Goal: Information Seeking & Learning: Learn about a topic

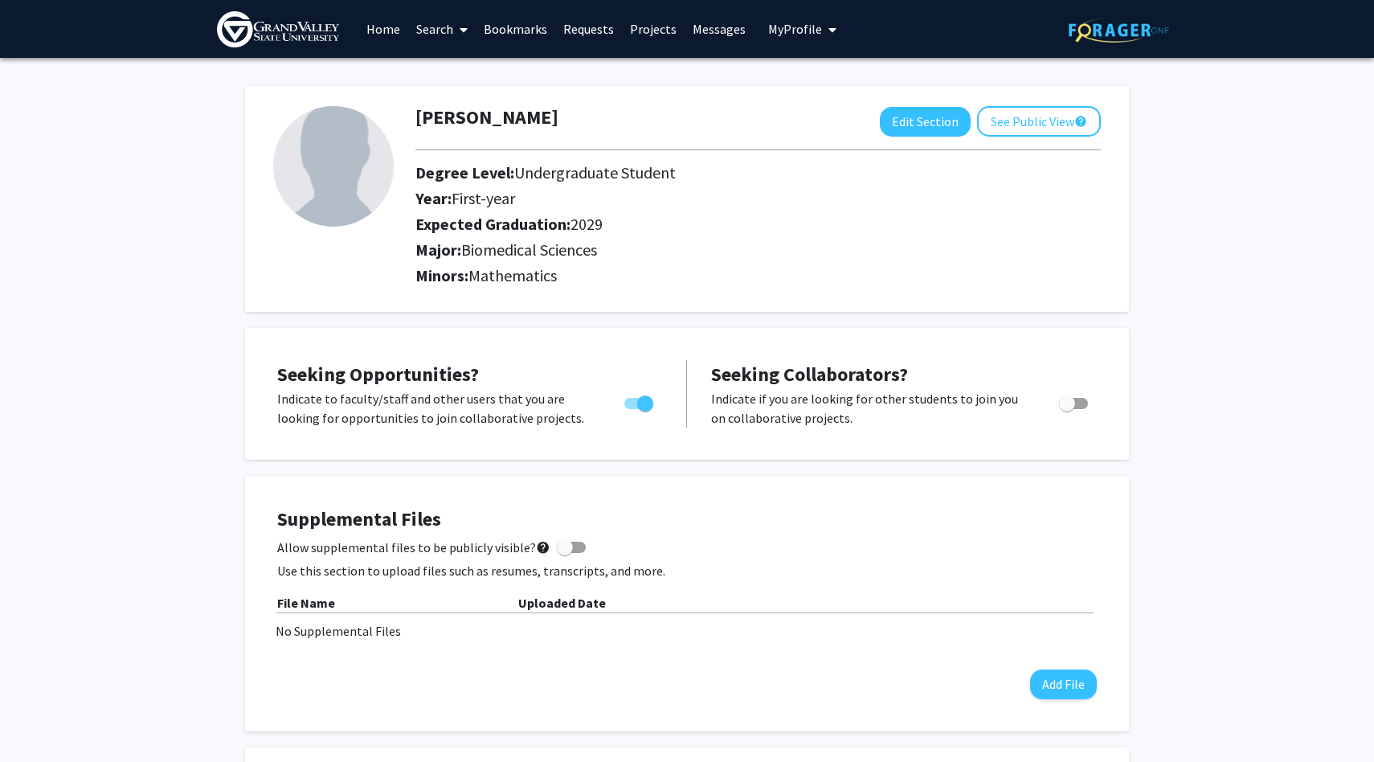
click at [368, 34] on link "Home" at bounding box center [383, 29] width 50 height 56
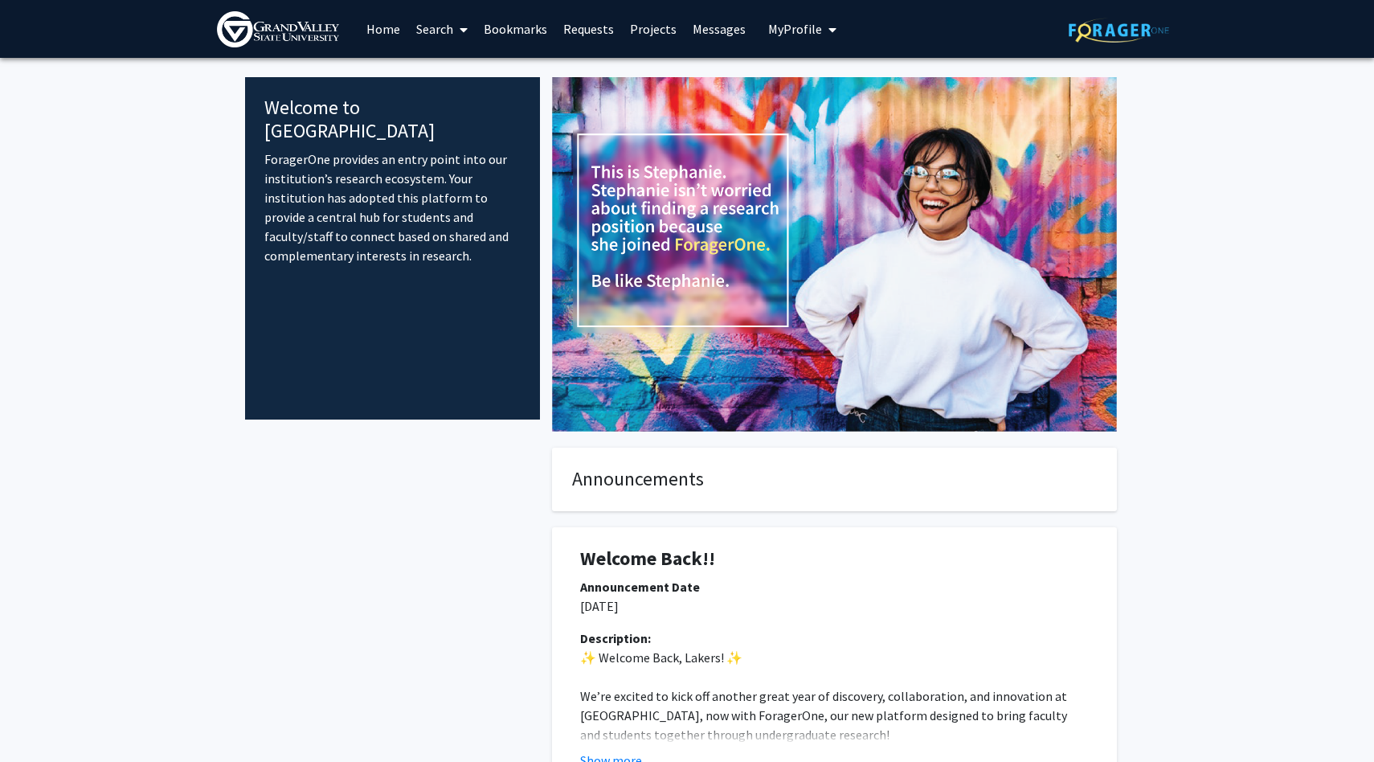
click at [641, 27] on link "Projects" at bounding box center [653, 29] width 63 height 56
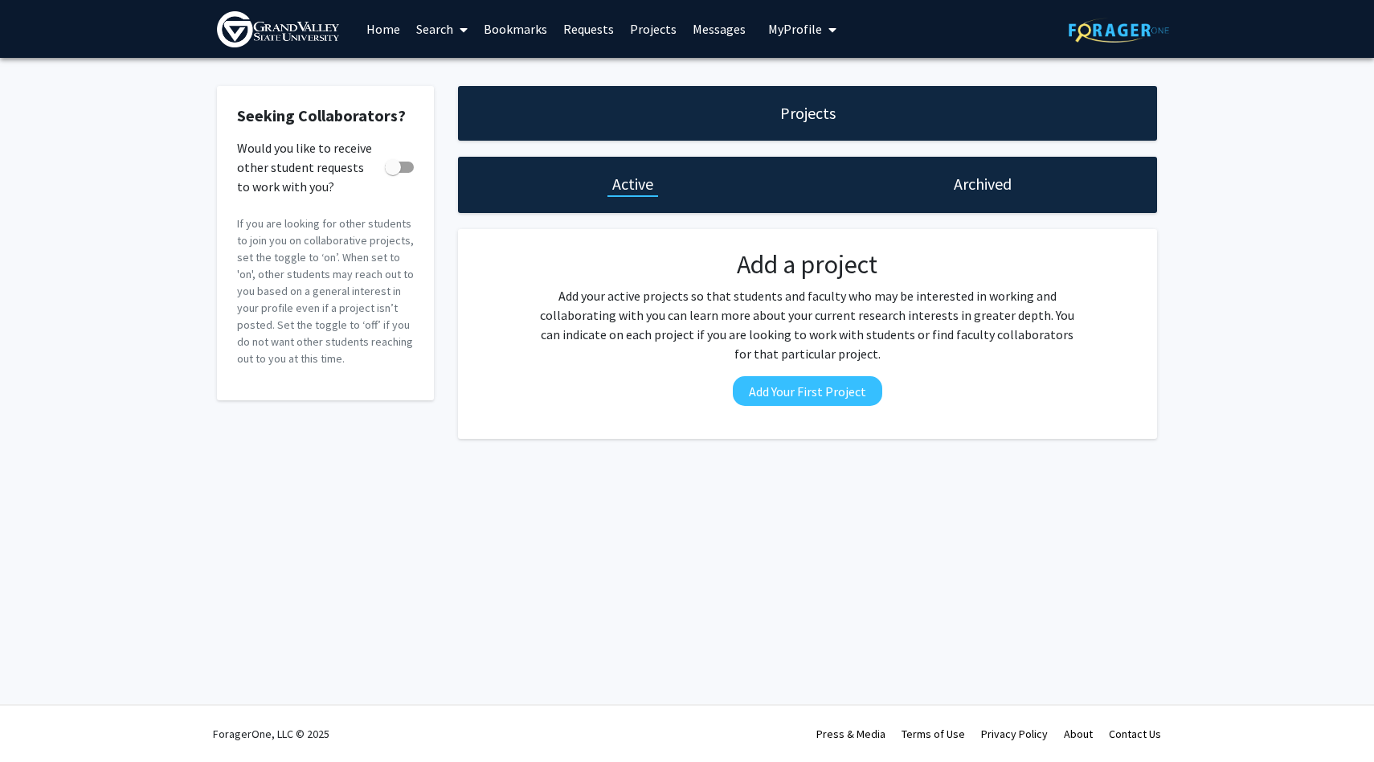
click at [429, 35] on link "Search" at bounding box center [442, 29] width 68 height 56
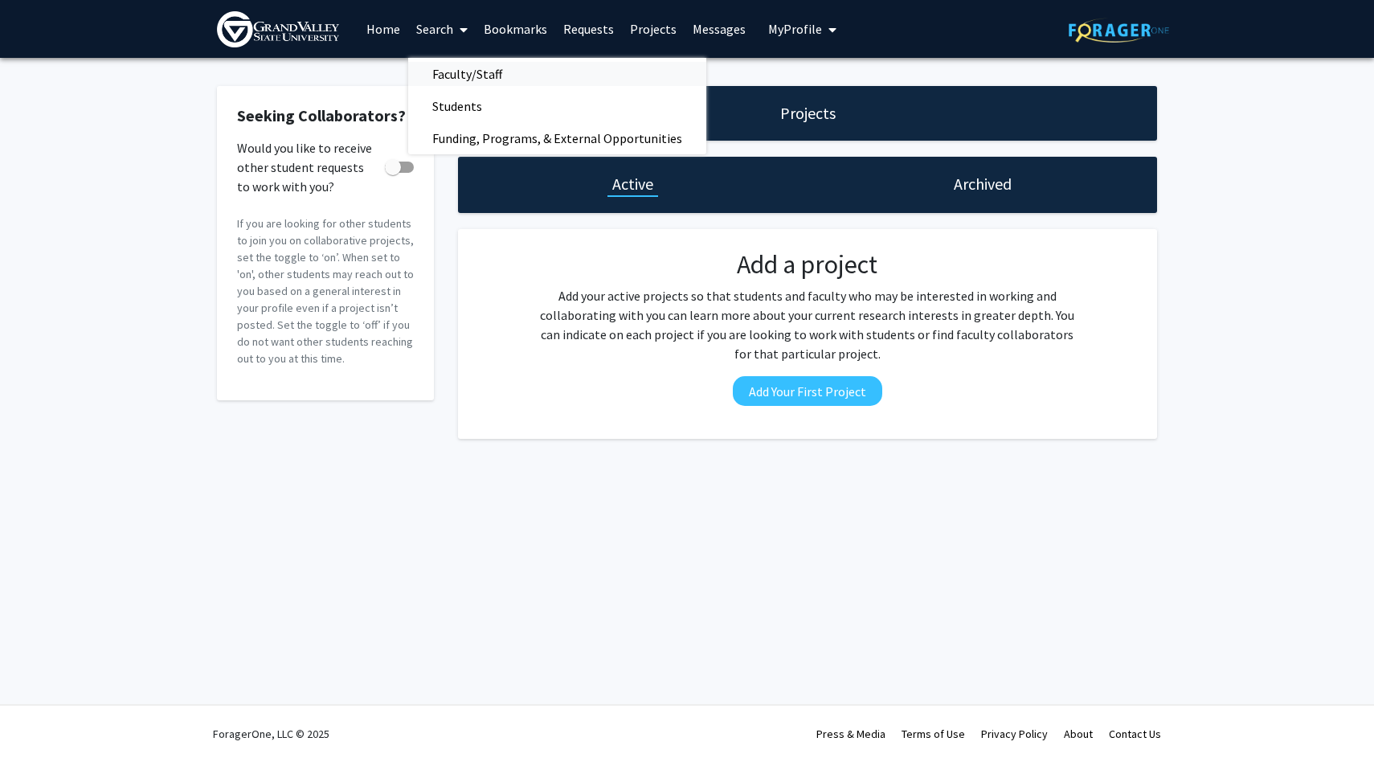
click at [447, 68] on span "Faculty/Staff" at bounding box center [467, 74] width 118 height 32
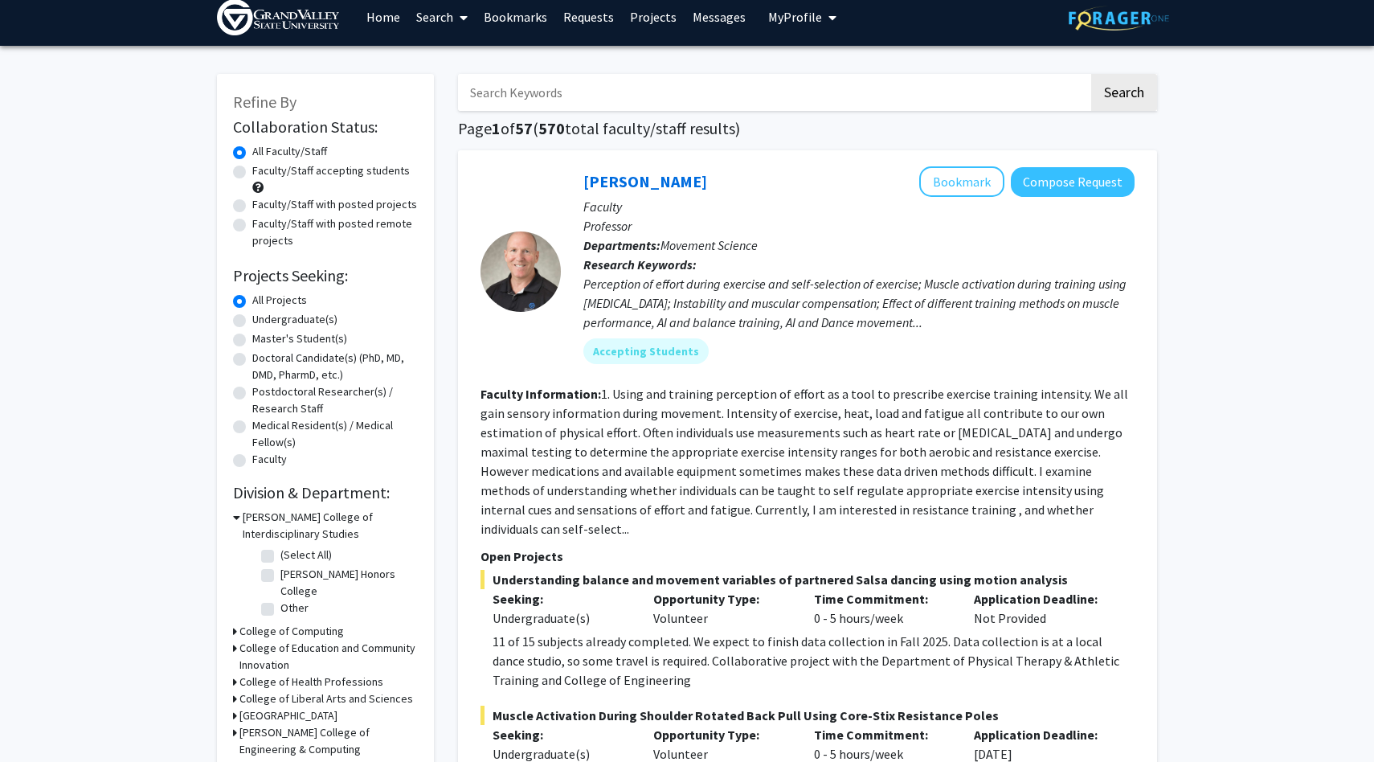
scroll to position [33, 0]
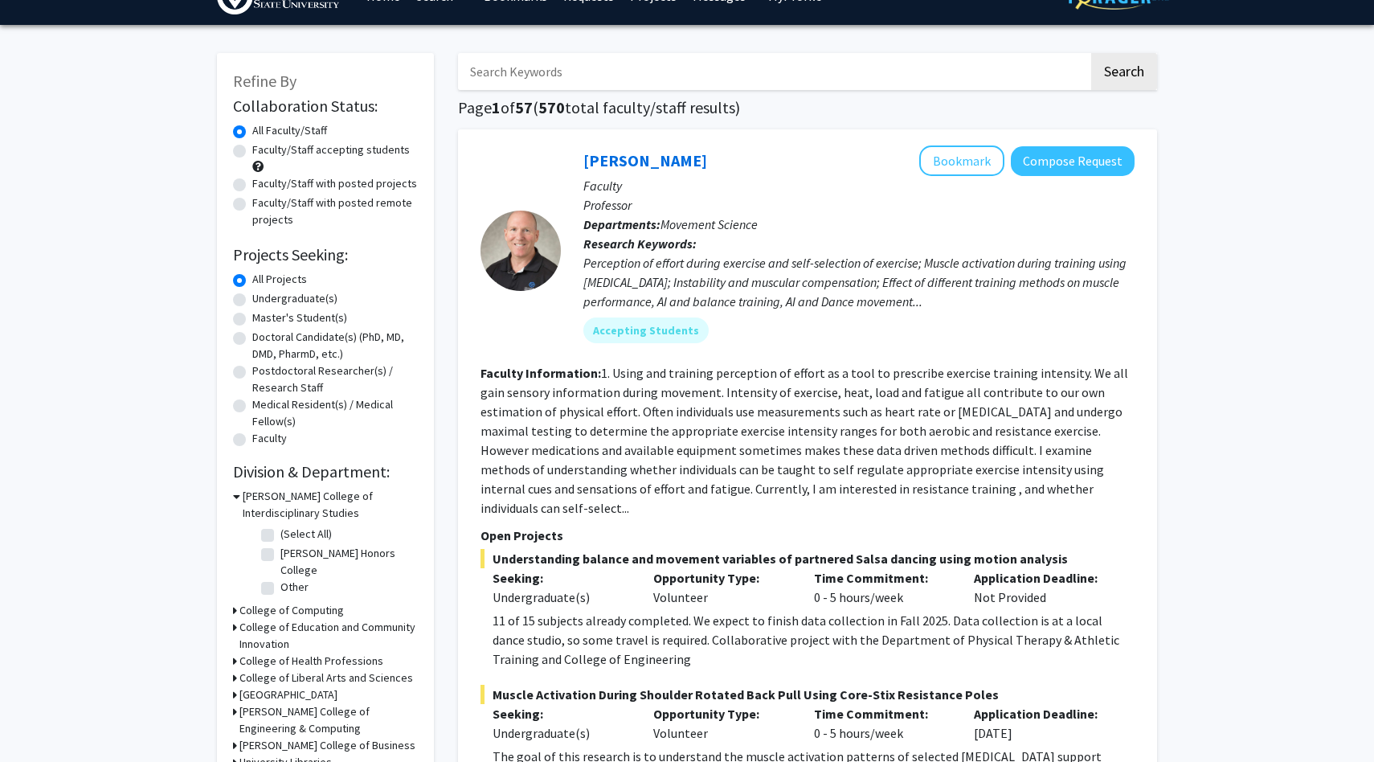
click at [317, 297] on label "Undergraduate(s)" at bounding box center [294, 298] width 85 height 17
click at [263, 297] on input "Undergraduate(s)" at bounding box center [257, 295] width 10 height 10
radio input "true"
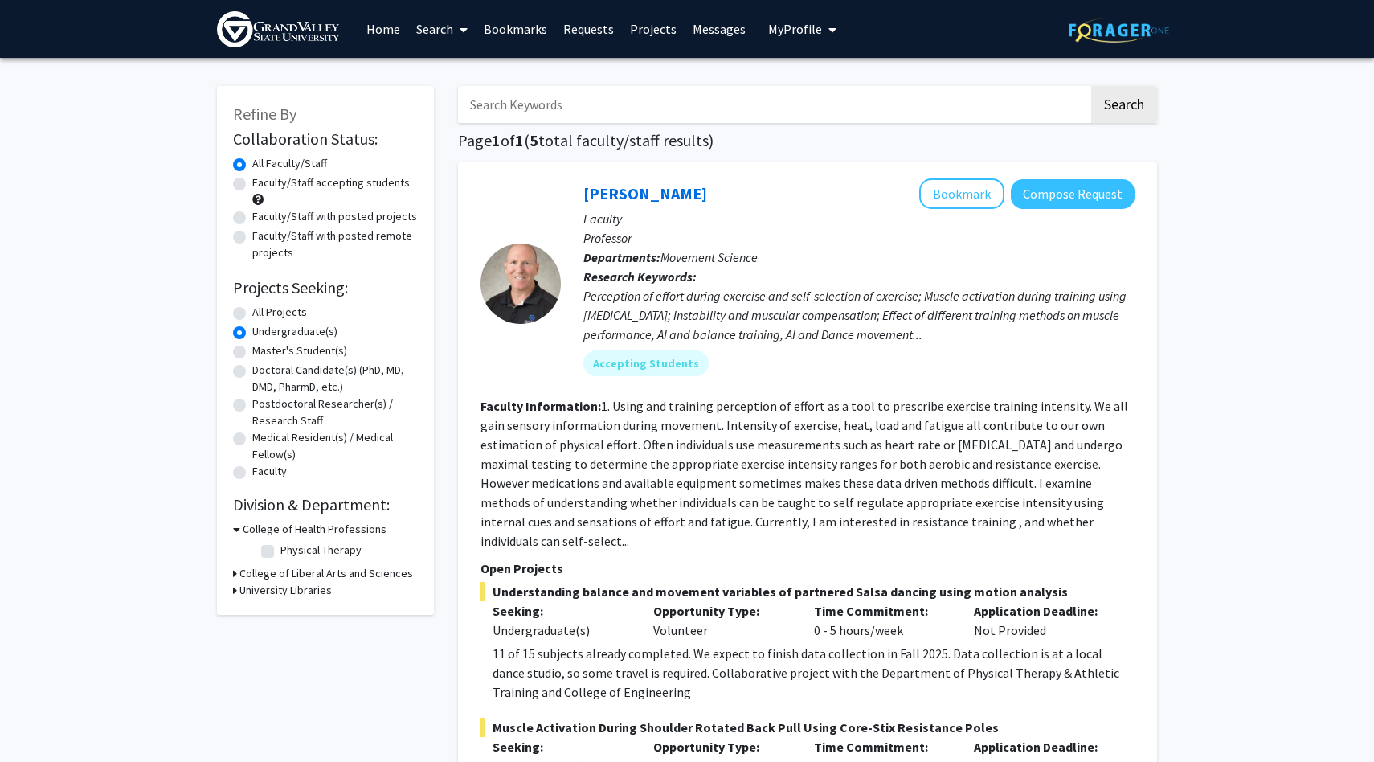
click at [322, 219] on label "Faculty/Staff with posted projects" at bounding box center [334, 216] width 165 height 17
click at [263, 219] on input "Faculty/Staff with posted projects" at bounding box center [257, 213] width 10 height 10
radio input "true"
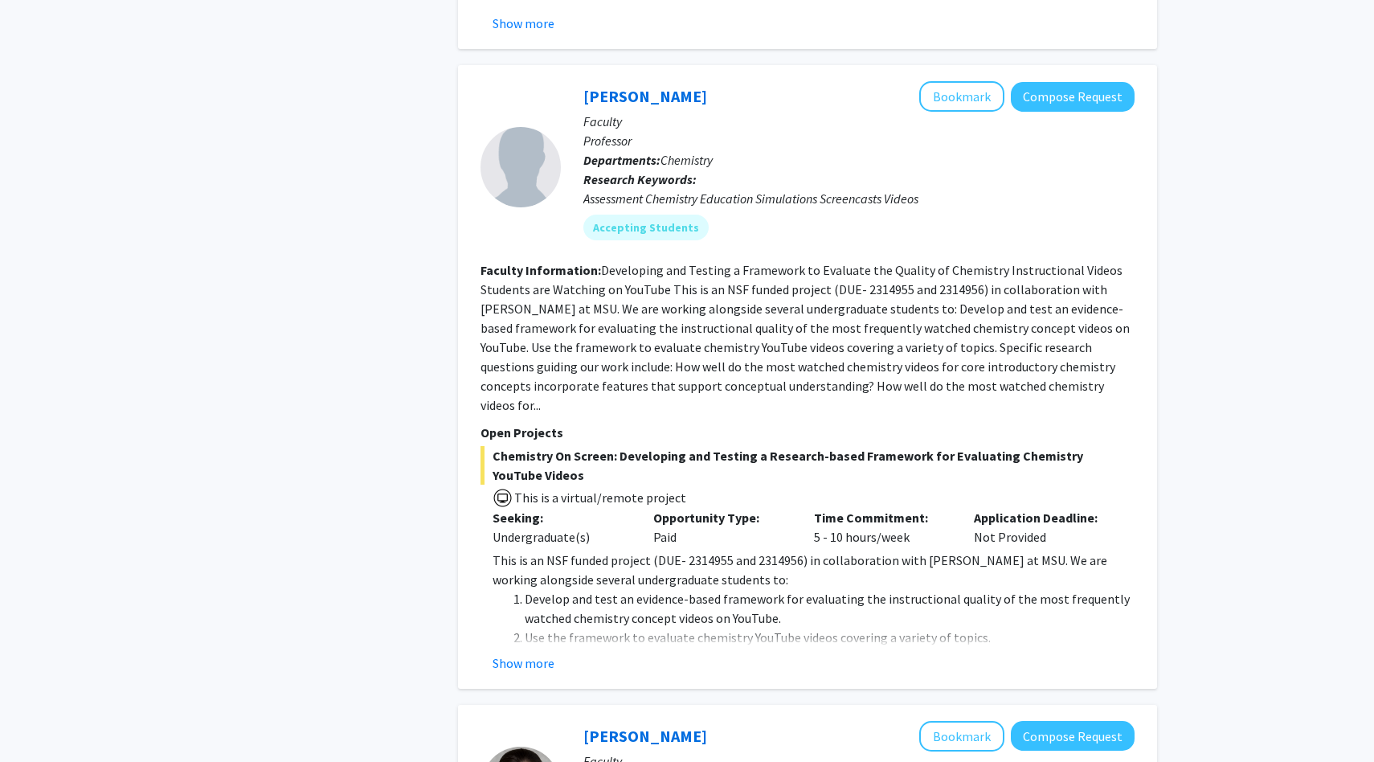
scroll to position [1070, 0]
drag, startPoint x: 665, startPoint y: 256, endPoint x: 746, endPoint y: 279, distance: 83.7
click at [674, 260] on fg-read-more "Developing and Testing a Framework to Evaluate the Quality of Chemistry Instruc…" at bounding box center [805, 335] width 649 height 151
click at [928, 329] on fg-read-more "Developing and Testing a Framework to Evaluate the Quality of Chemistry Instruc…" at bounding box center [805, 335] width 649 height 151
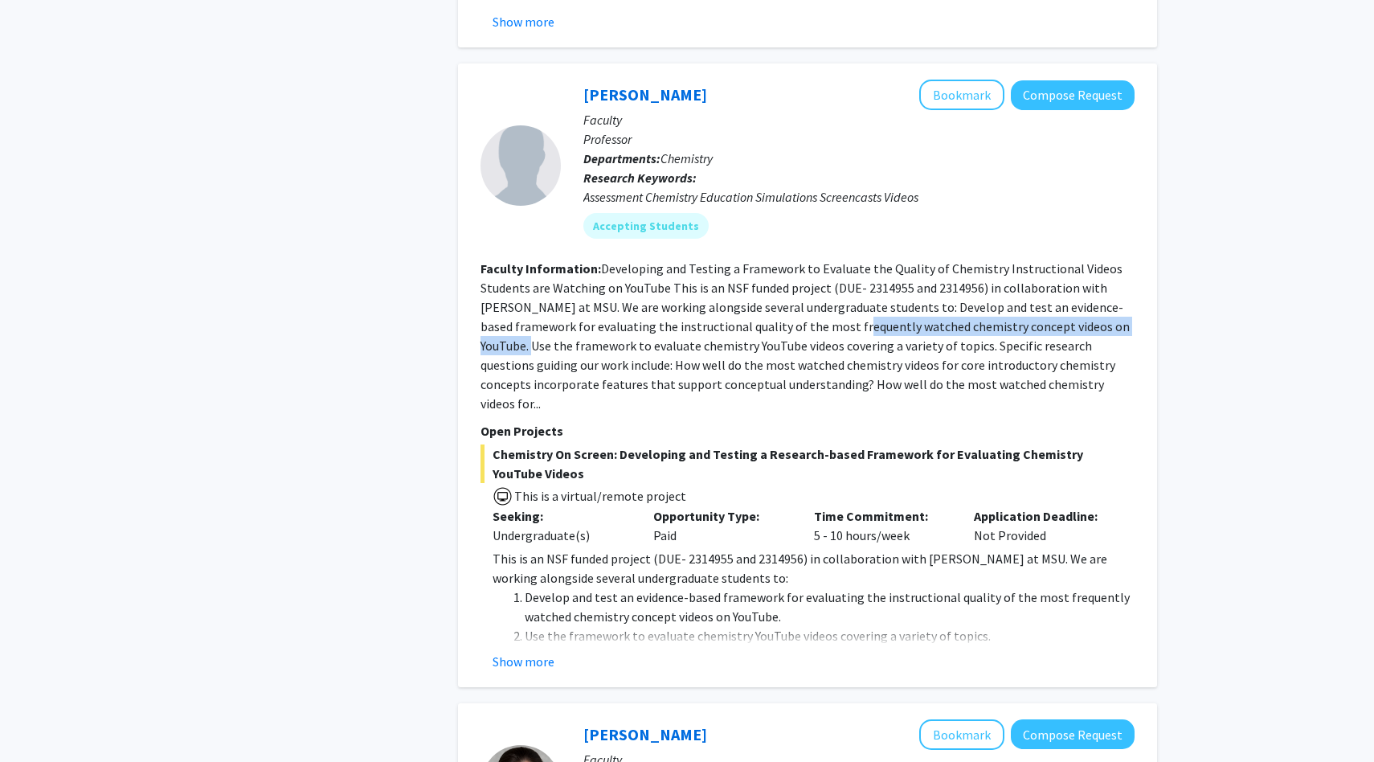
drag, startPoint x: 808, startPoint y: 305, endPoint x: 1119, endPoint y: 315, distance: 312.0
click at [1119, 315] on section "Faculty Information: Developing and Testing a Framework to Evaluate the Quality…" at bounding box center [808, 336] width 654 height 154
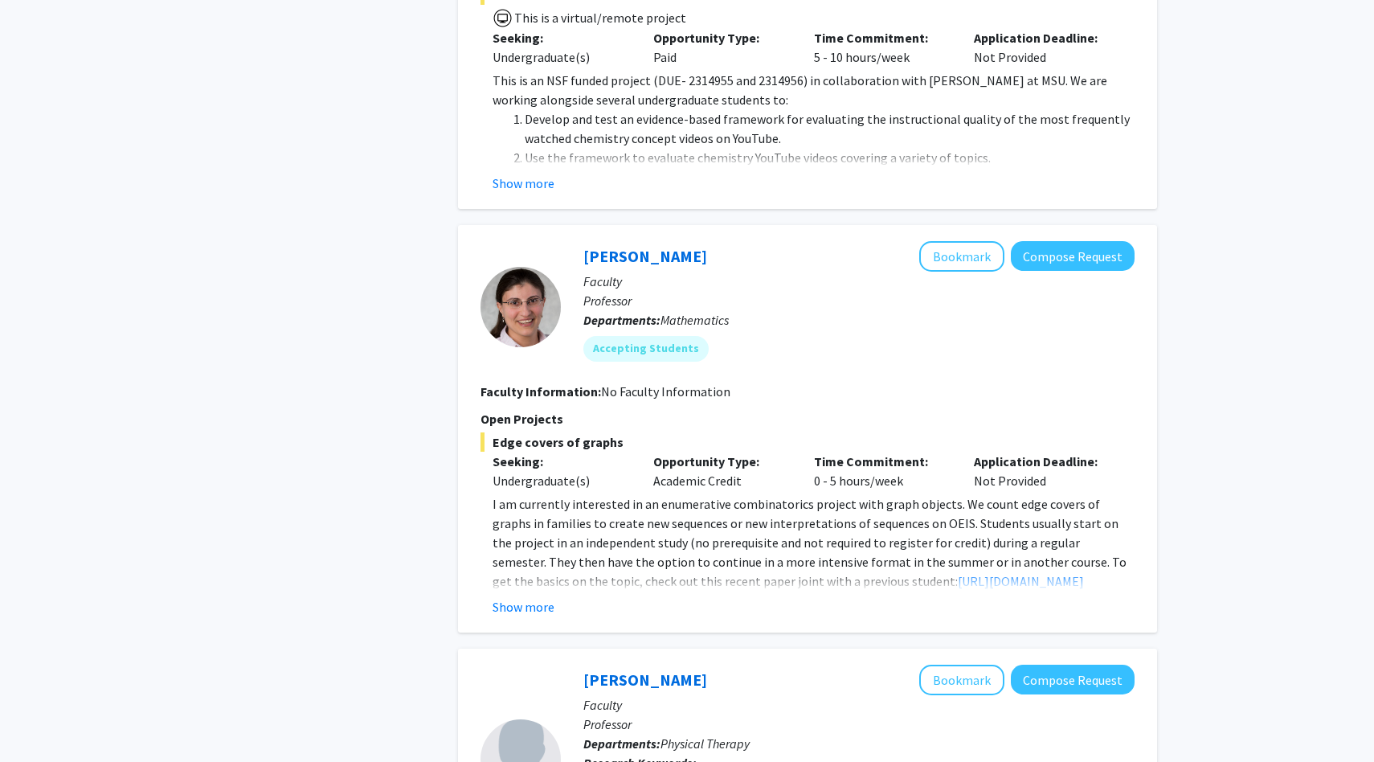
scroll to position [1563, 0]
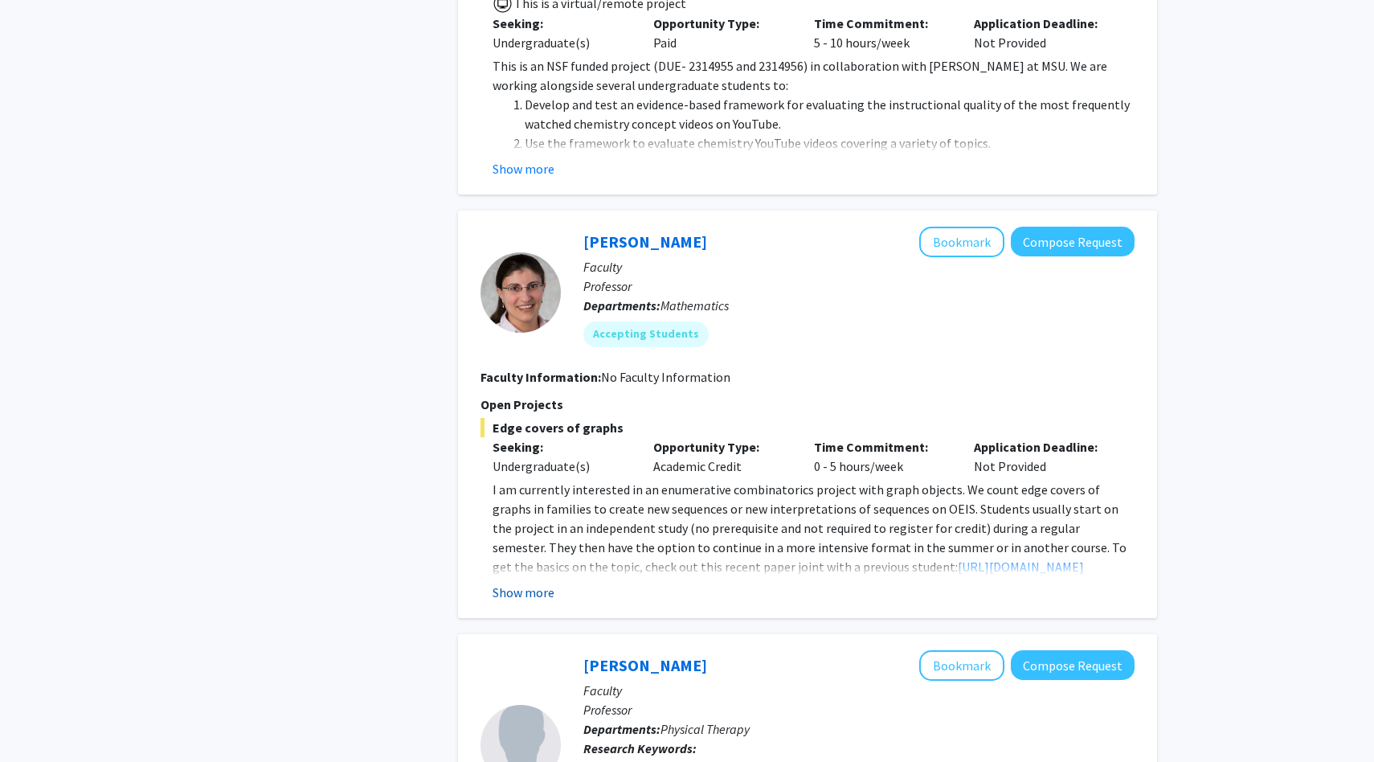
click at [544, 583] on button "Show more" at bounding box center [524, 592] width 62 height 19
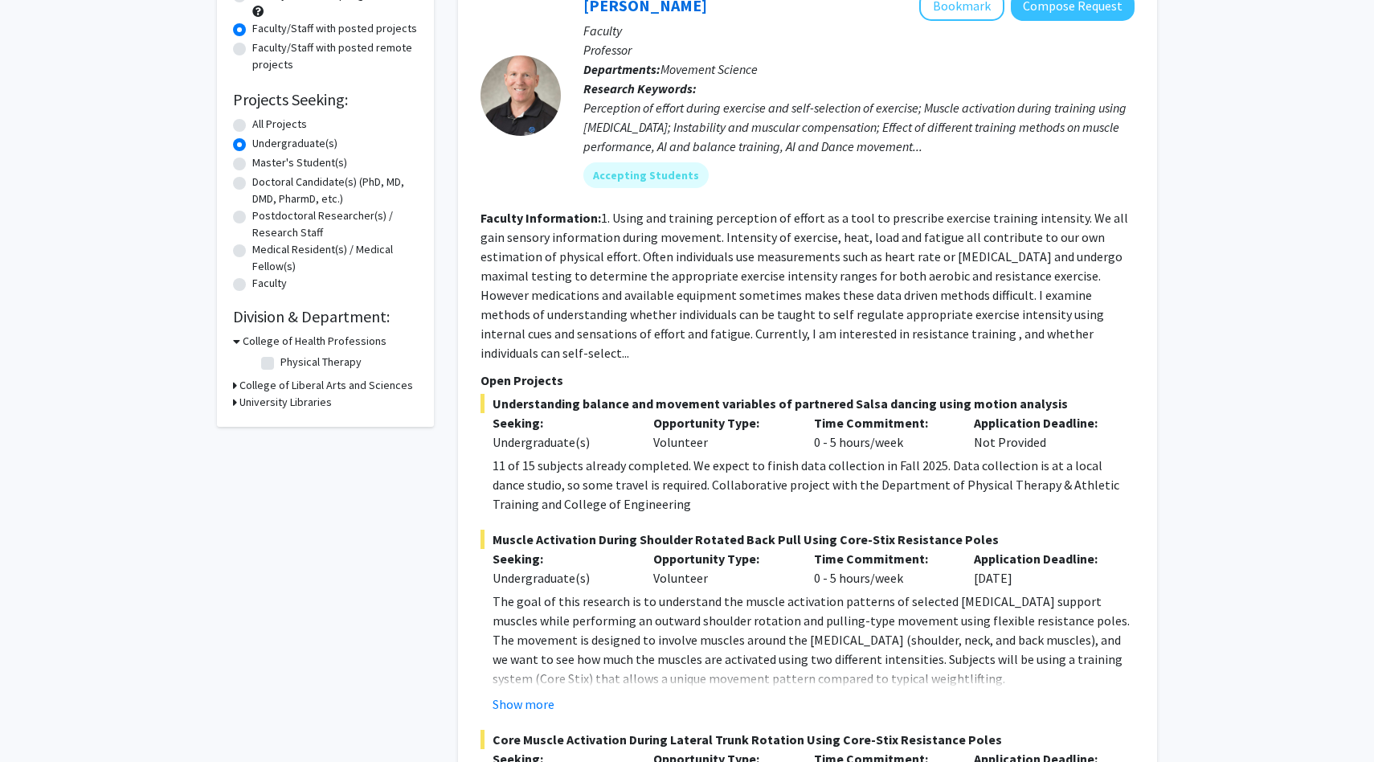
scroll to position [0, 0]
